Goal: Task Accomplishment & Management: Complete application form

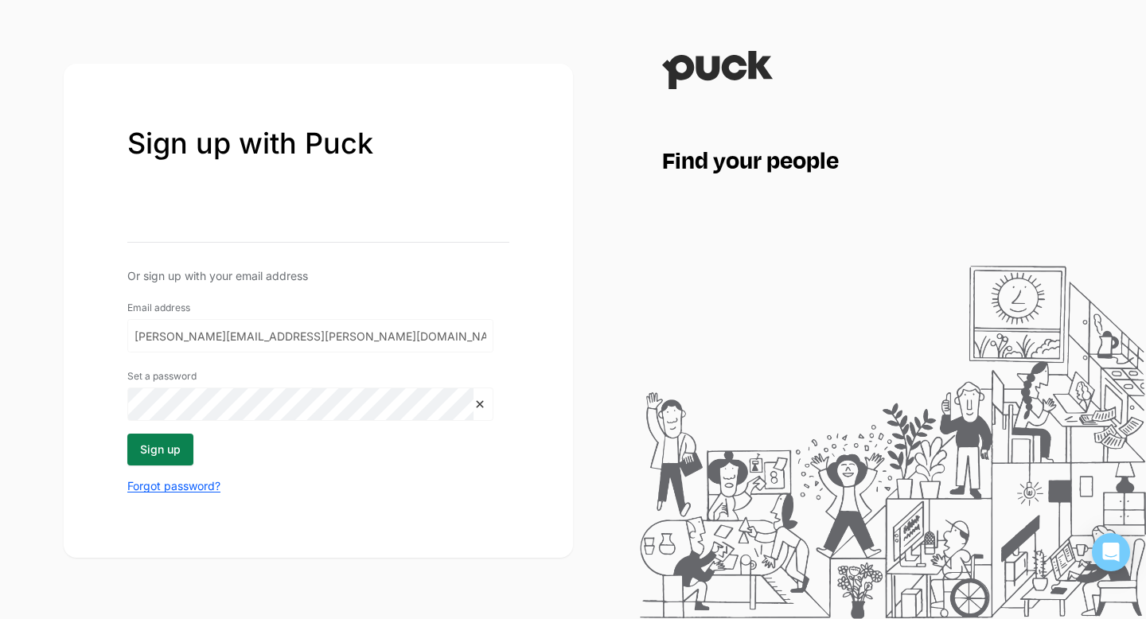
click at [147, 434] on button "Sign up" at bounding box center [160, 450] width 66 height 32
click at [161, 454] on button "Sign up" at bounding box center [160, 450] width 66 height 32
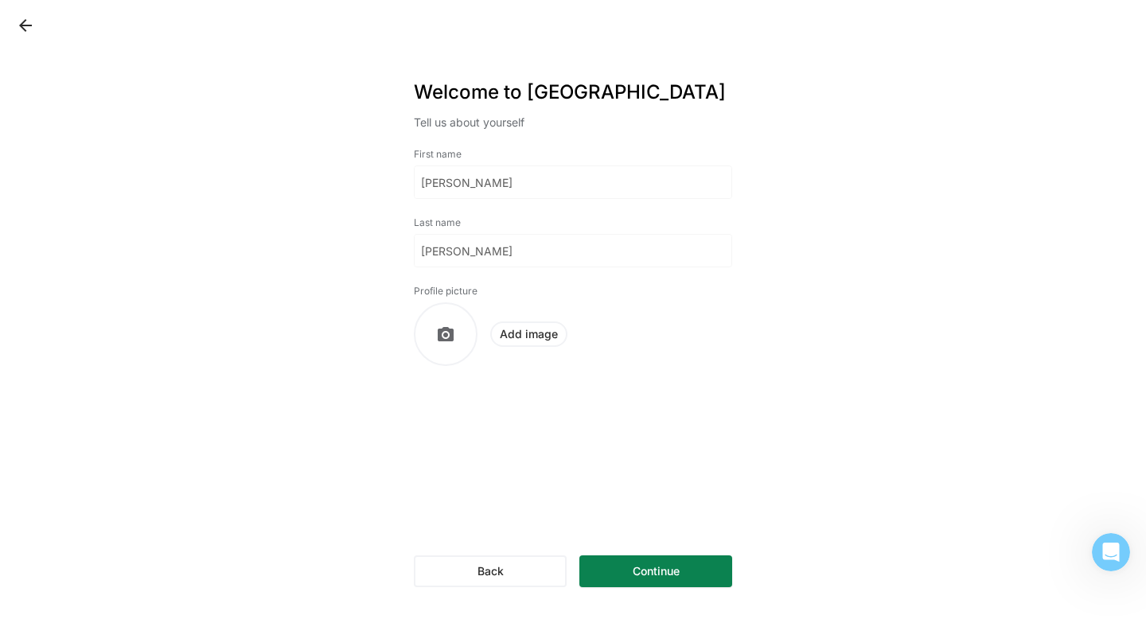
click at [669, 578] on button "Continue" at bounding box center [655, 571] width 153 height 32
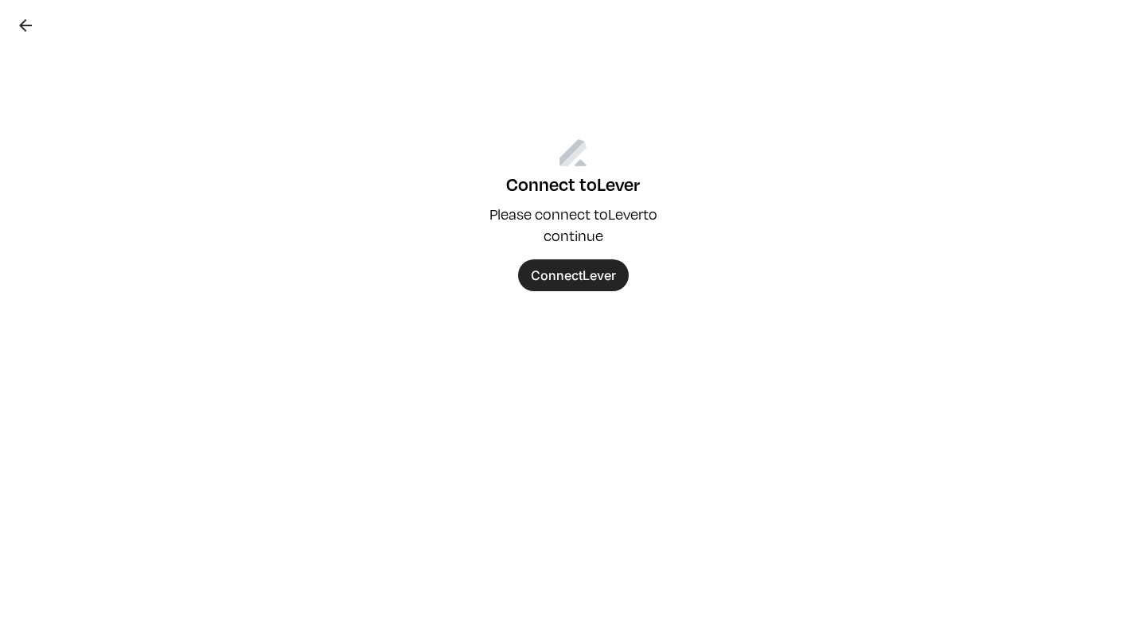
click at [589, 281] on button "Connect Lever" at bounding box center [573, 275] width 111 height 32
